Goal: Transaction & Acquisition: Subscribe to service/newsletter

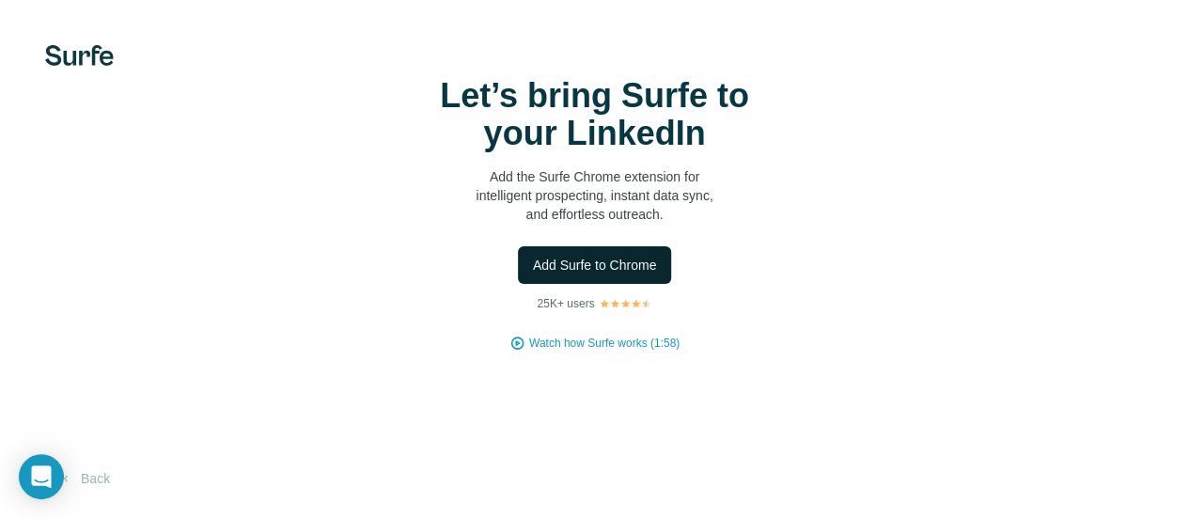
click at [533, 274] on span "Add Surfe to Chrome" at bounding box center [595, 265] width 124 height 19
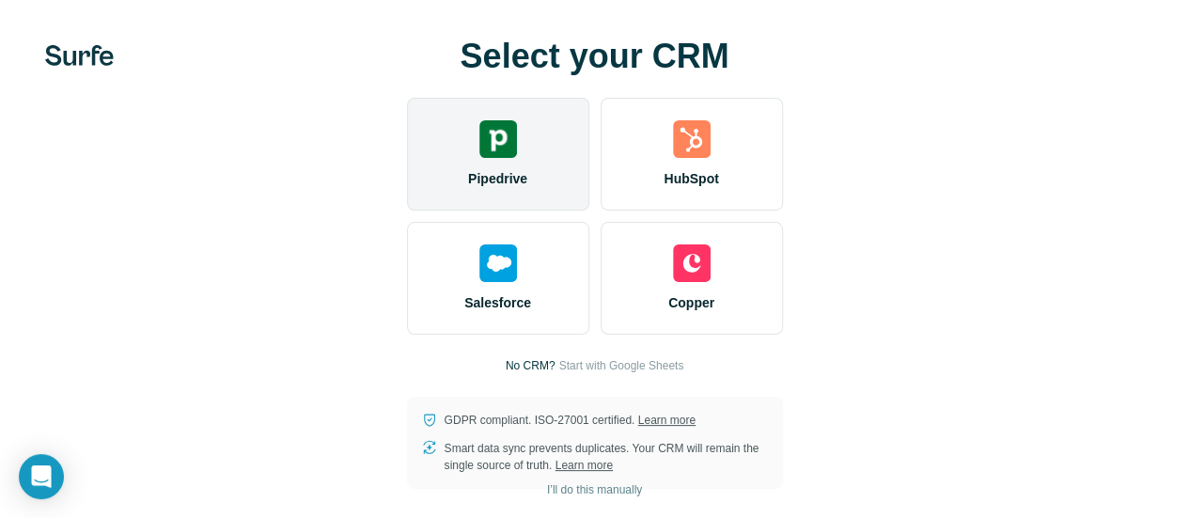
click at [407, 199] on div "Pipedrive" at bounding box center [498, 154] width 182 height 113
